Goal: Task Accomplishment & Management: Manage account settings

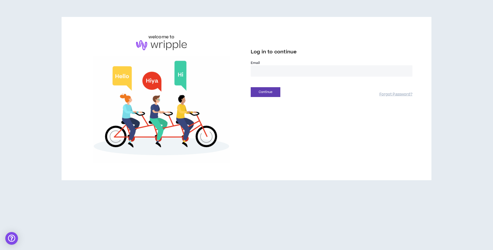
click at [266, 71] on input "email" at bounding box center [332, 70] width 162 height 11
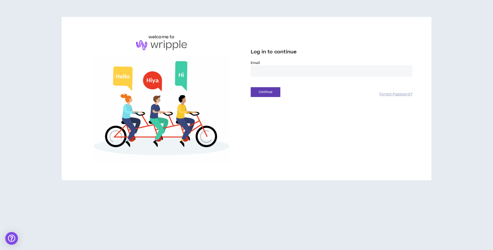
type input "**********"
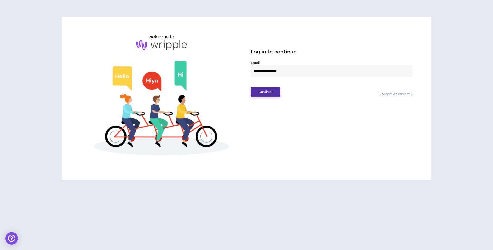
click at [271, 91] on button "Continue" at bounding box center [266, 92] width 30 height 10
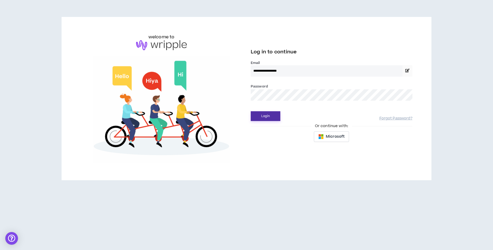
click at [269, 115] on button "Login" at bounding box center [266, 116] width 30 height 10
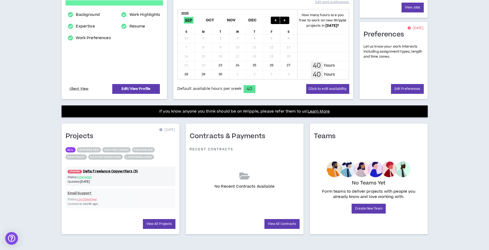
scroll to position [107, 0]
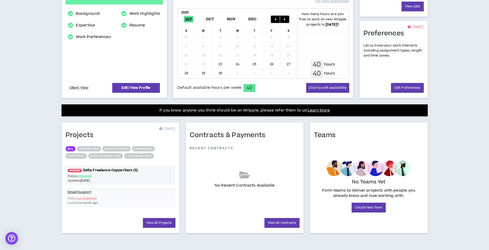
click at [108, 171] on link "UPDATED! Delta Freelance Copywriters (5)" at bounding box center [120, 170] width 110 height 5
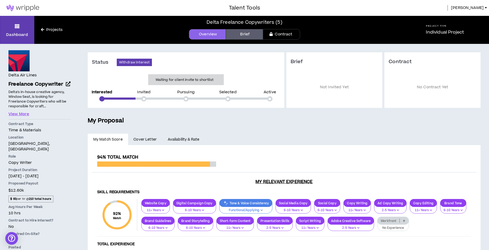
click at [49, 30] on link "Projects" at bounding box center [51, 30] width 35 height 6
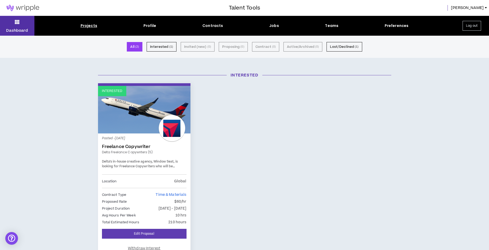
click at [17, 25] on icon at bounding box center [17, 21] width 5 height 7
